Goal: Information Seeking & Learning: Learn about a topic

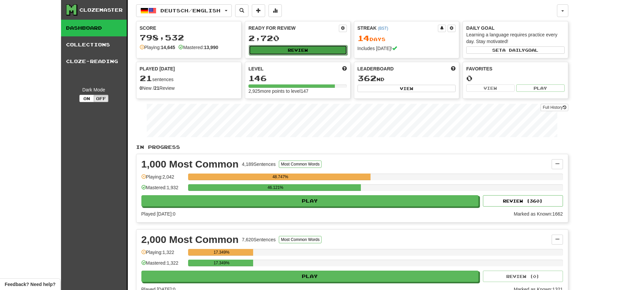
click at [280, 48] on button "Review" at bounding box center [298, 50] width 98 height 10
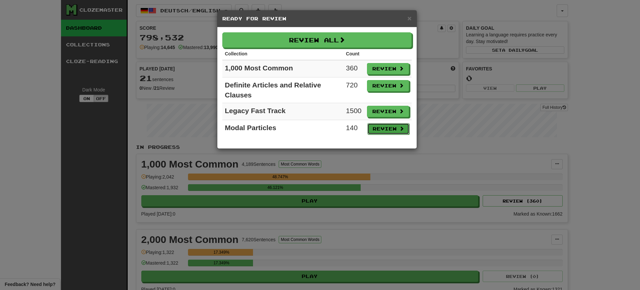
click at [389, 130] on button "Review" at bounding box center [388, 128] width 42 height 11
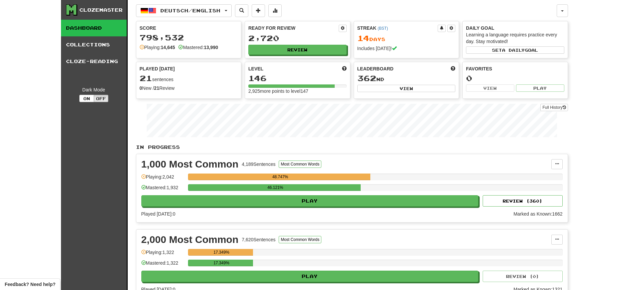
select select "**"
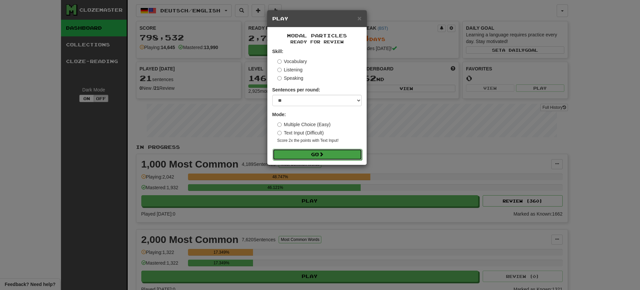
click at [330, 152] on button "Go" at bounding box center [317, 154] width 89 height 11
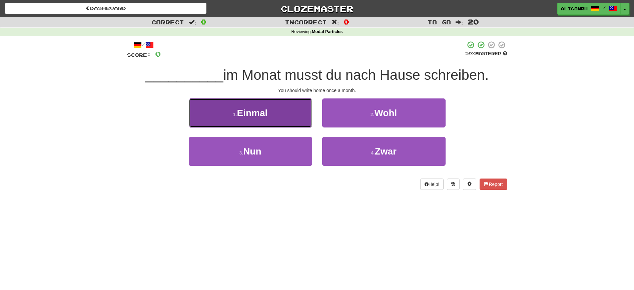
click at [283, 118] on button "1 . Einmal" at bounding box center [250, 112] width 123 height 29
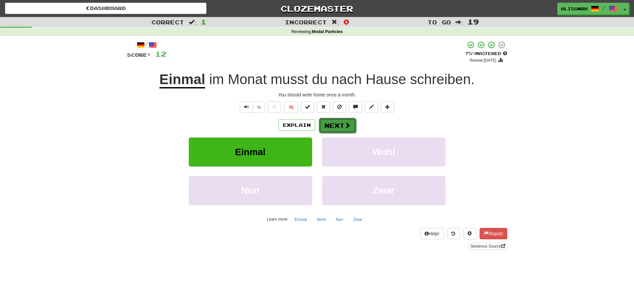
click at [337, 124] on button "Next" at bounding box center [337, 125] width 37 height 15
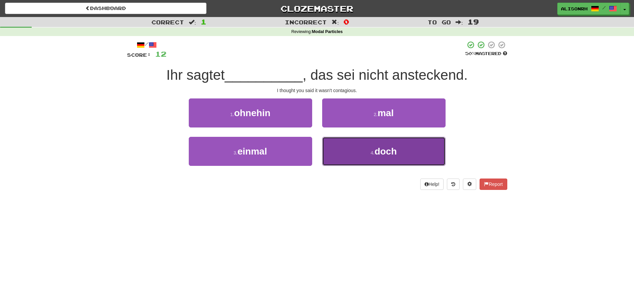
click at [362, 146] on button "4 . doch" at bounding box center [383, 151] width 123 height 29
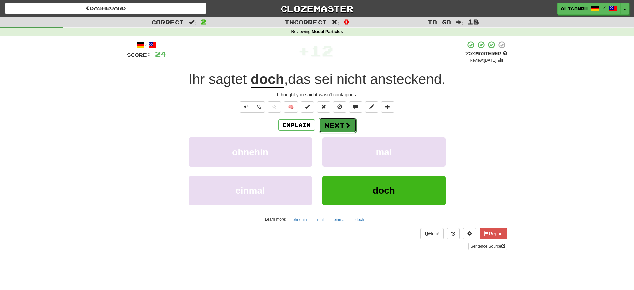
click at [347, 122] on span at bounding box center [347, 125] width 6 height 6
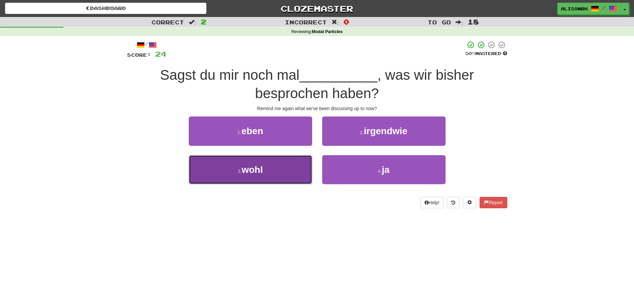
click at [295, 166] on button "3 . wohl" at bounding box center [250, 169] width 123 height 29
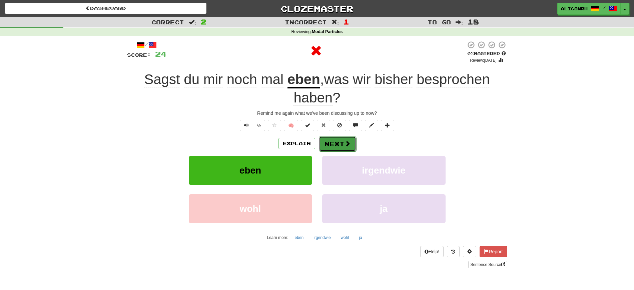
click at [328, 140] on button "Next" at bounding box center [337, 143] width 37 height 15
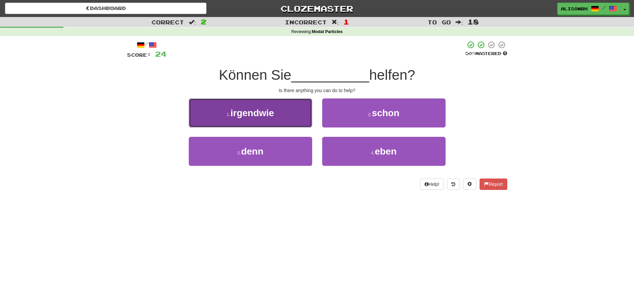
click at [282, 118] on button "1 . irgendwie" at bounding box center [250, 112] width 123 height 29
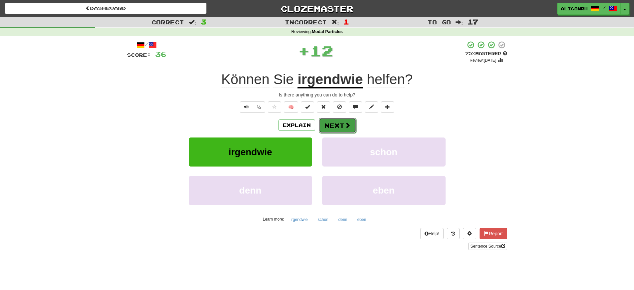
click at [331, 124] on button "Next" at bounding box center [337, 125] width 37 height 15
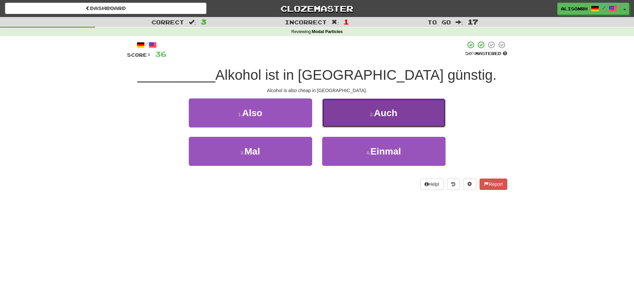
click at [370, 114] on small "2 ." at bounding box center [372, 114] width 4 height 5
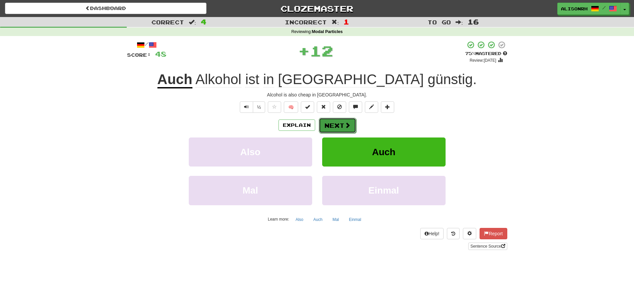
click at [330, 120] on button "Next" at bounding box center [337, 125] width 37 height 15
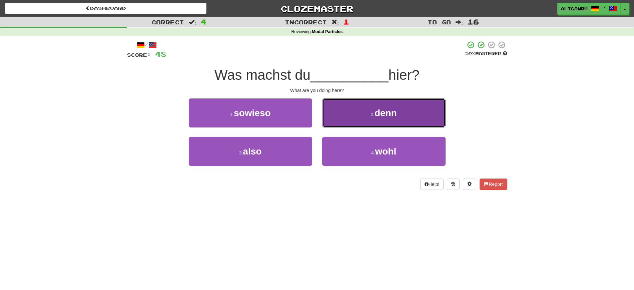
click at [352, 124] on button "2 . denn" at bounding box center [383, 112] width 123 height 29
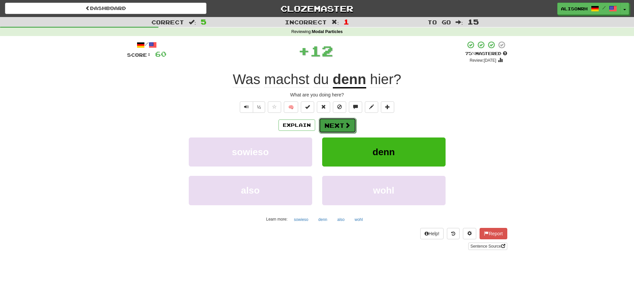
click at [333, 123] on button "Next" at bounding box center [337, 125] width 37 height 15
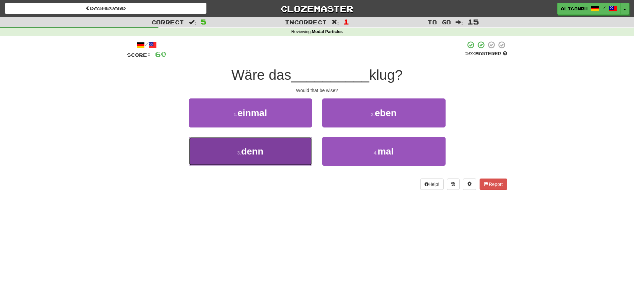
click at [282, 151] on button "3 . denn" at bounding box center [250, 151] width 123 height 29
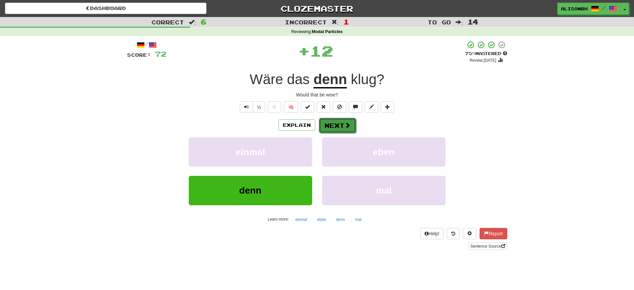
click at [328, 122] on button "Next" at bounding box center [337, 125] width 37 height 15
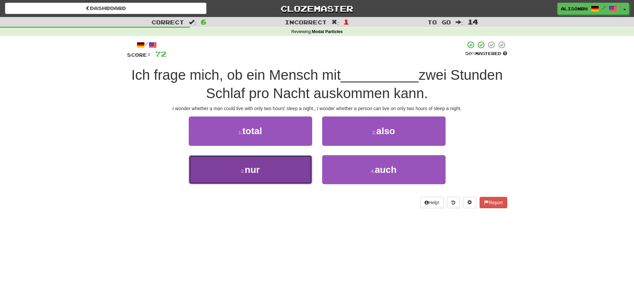
click at [282, 168] on button "3 . nur" at bounding box center [250, 169] width 123 height 29
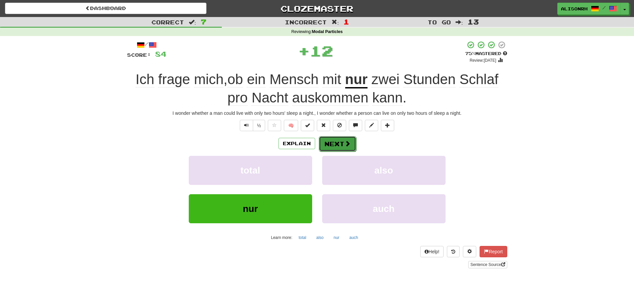
click at [328, 139] on button "Next" at bounding box center [337, 143] width 37 height 15
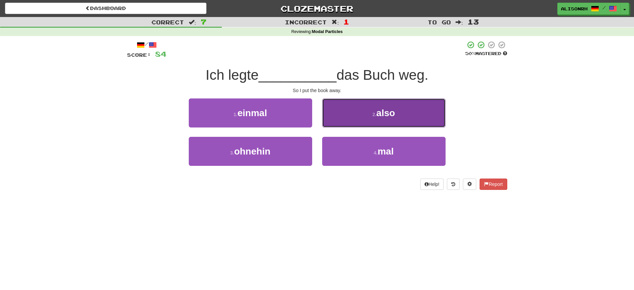
click at [359, 113] on button "2 . also" at bounding box center [383, 112] width 123 height 29
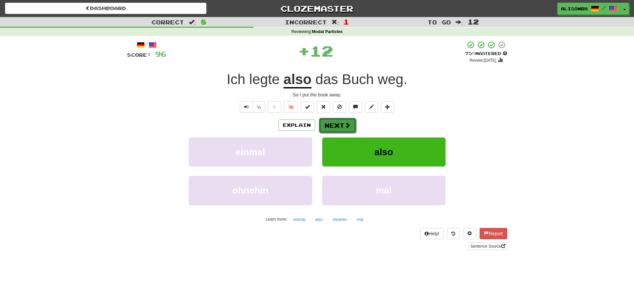
click at [334, 119] on button "Next" at bounding box center [337, 125] width 37 height 15
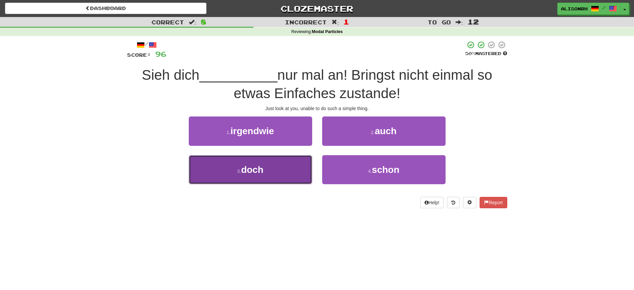
click at [274, 169] on button "3 . doch" at bounding box center [250, 169] width 123 height 29
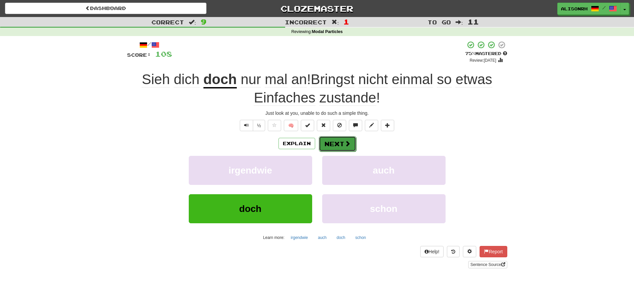
click at [341, 140] on button "Next" at bounding box center [337, 143] width 37 height 15
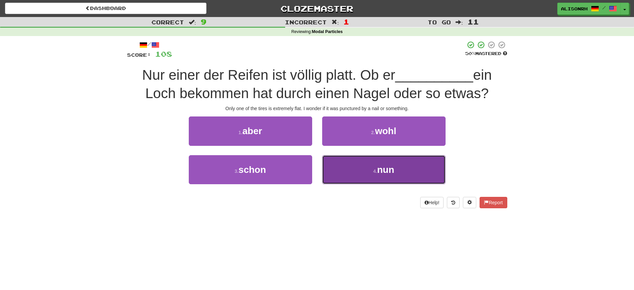
click at [386, 165] on span "nun" at bounding box center [385, 169] width 17 height 10
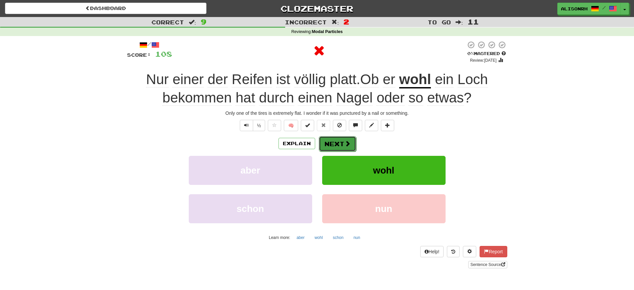
click at [335, 142] on button "Next" at bounding box center [337, 143] width 37 height 15
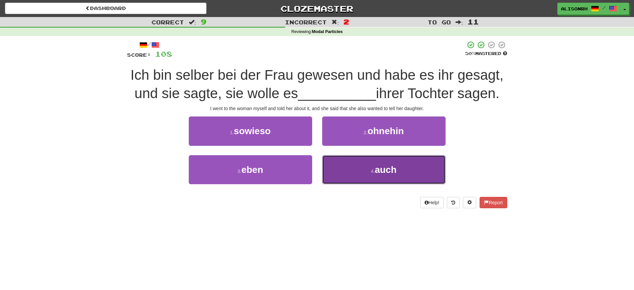
click at [368, 169] on button "4 . auch" at bounding box center [383, 169] width 123 height 29
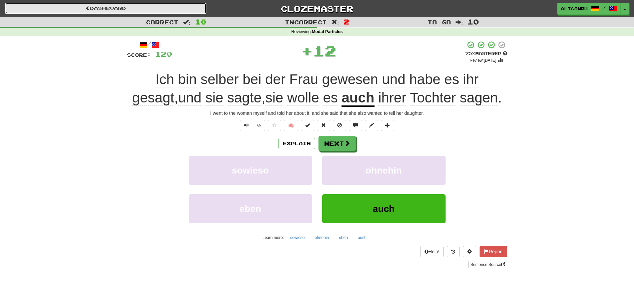
click at [119, 6] on link "Dashboard" at bounding box center [105, 8] width 201 height 11
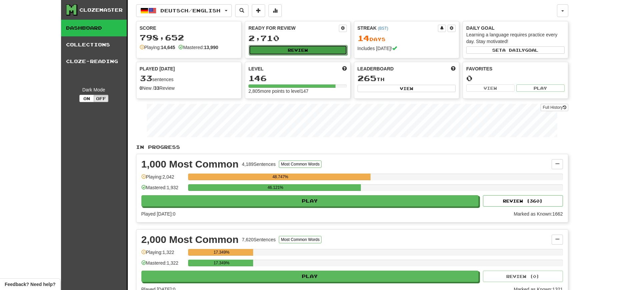
click at [266, 46] on button "Review" at bounding box center [298, 50] width 98 height 10
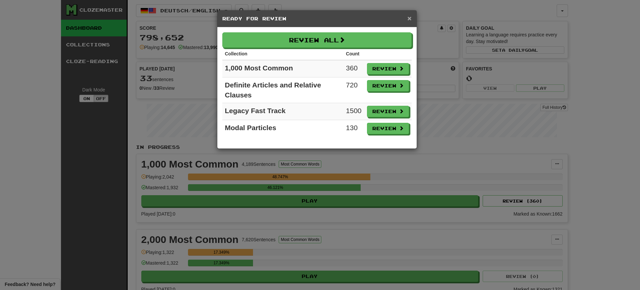
click at [409, 17] on span "×" at bounding box center [409, 18] width 4 height 8
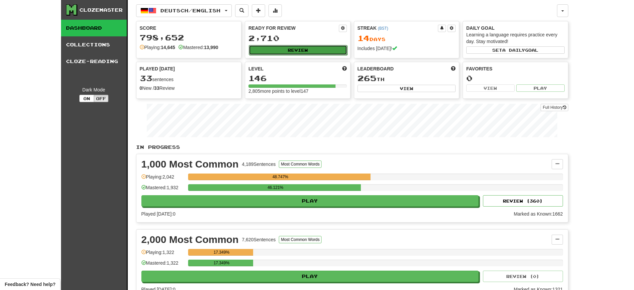
click at [307, 51] on button "Review" at bounding box center [298, 50] width 98 height 10
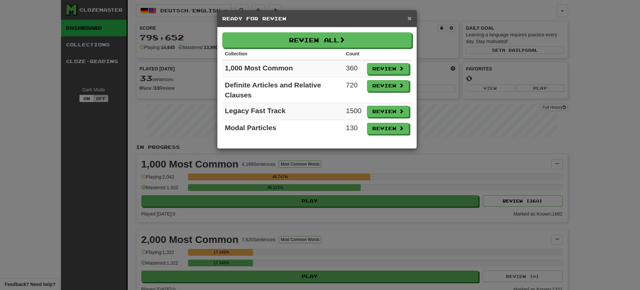
click at [409, 16] on span "×" at bounding box center [409, 18] width 4 height 8
